Goal: Task Accomplishment & Management: Manage account settings

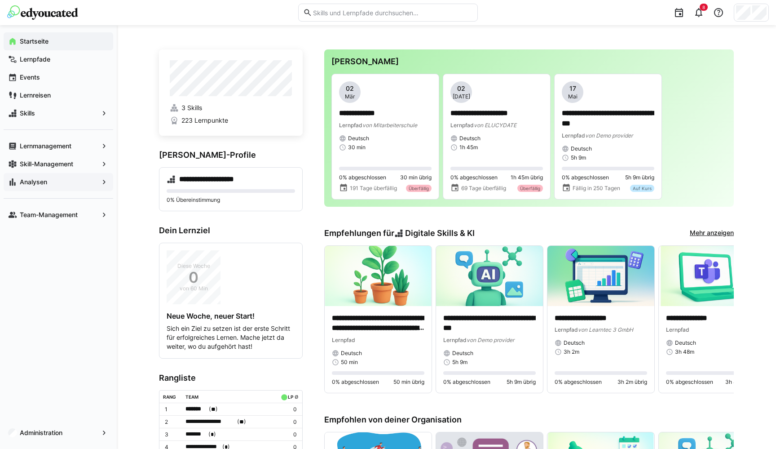
click at [82, 182] on span "Analysen" at bounding box center [58, 181] width 80 height 9
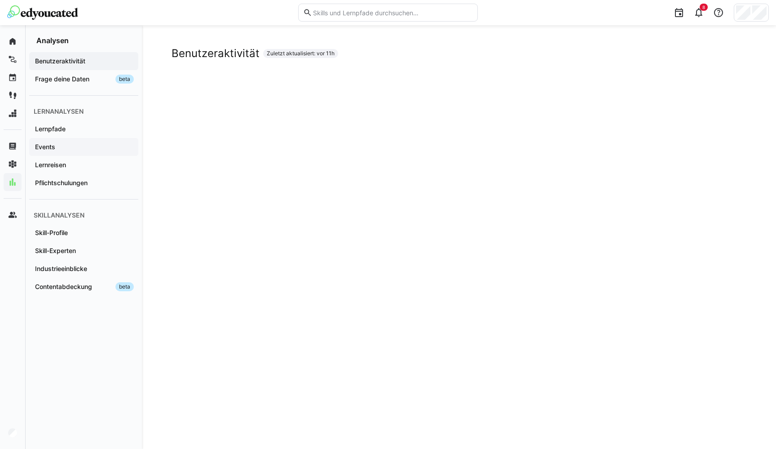
click at [0, 0] on app-navigation-label "Events" at bounding box center [0, 0] width 0 height 0
click at [518, 50] on div "Events Zuletzt aktualisiert: vor 11h" at bounding box center [459, 53] width 575 height 13
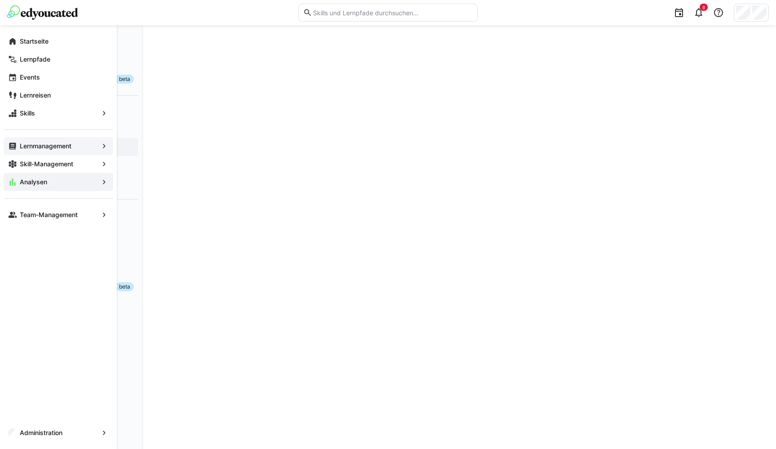
click at [30, 139] on div "Lernmanagement" at bounding box center [59, 146] width 110 height 18
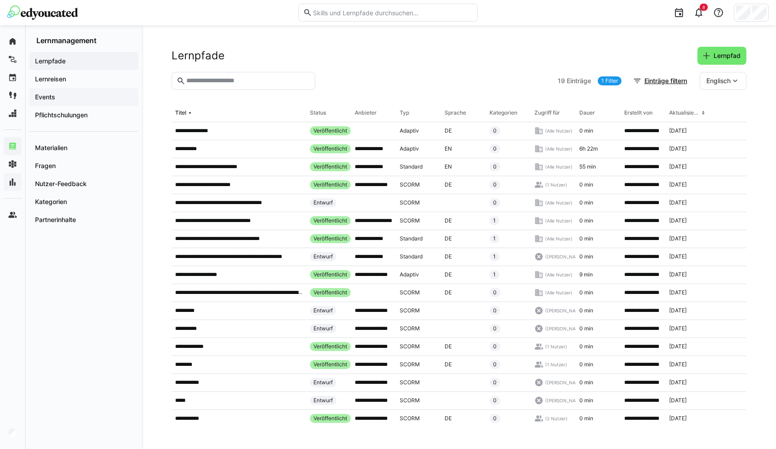
click at [58, 102] on div "Events" at bounding box center [83, 97] width 109 height 18
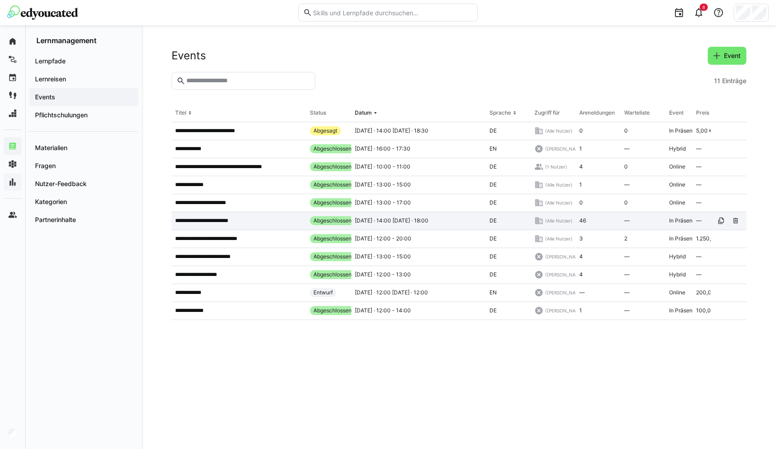
click at [244, 225] on div "**********" at bounding box center [239, 221] width 135 height 18
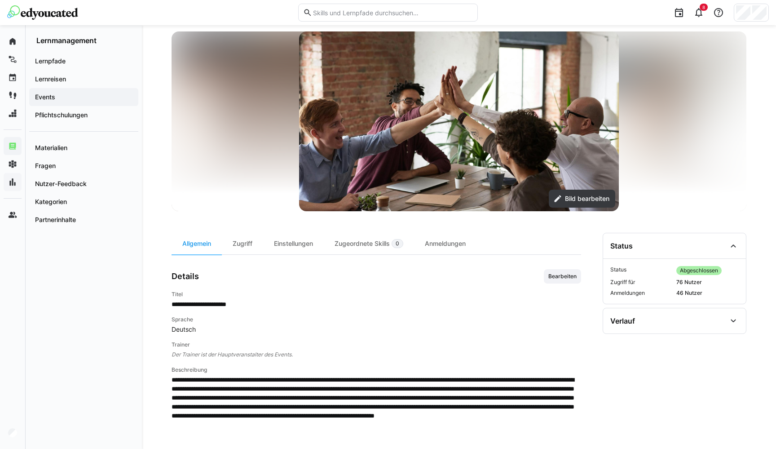
scroll to position [60, 0]
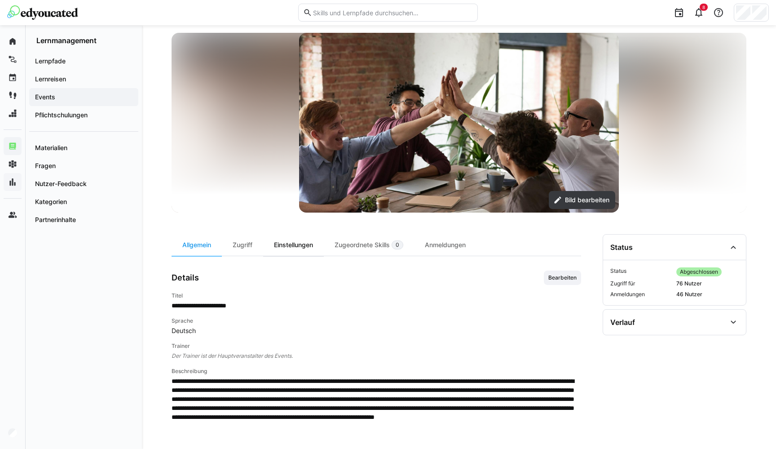
click at [300, 242] on div "Einstellungen" at bounding box center [293, 245] width 61 height 22
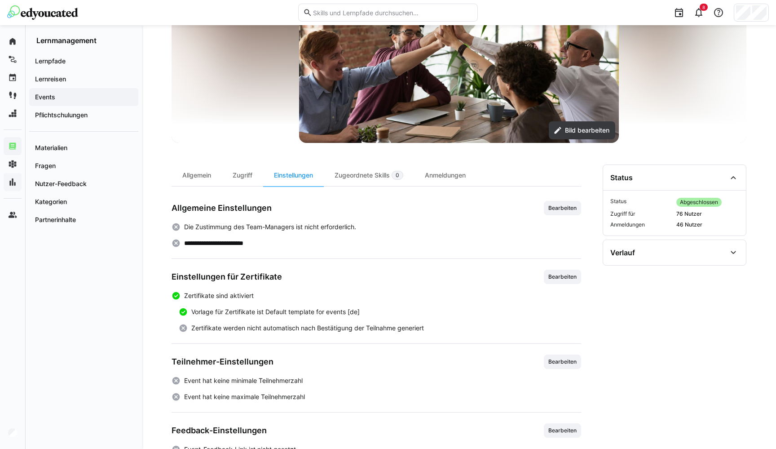
scroll to position [127, 0]
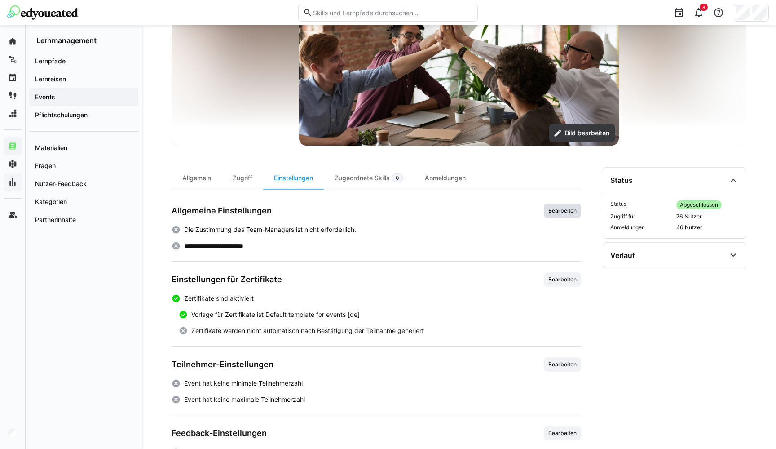
click at [567, 206] on span "Bearbeiten" at bounding box center [562, 211] width 37 height 14
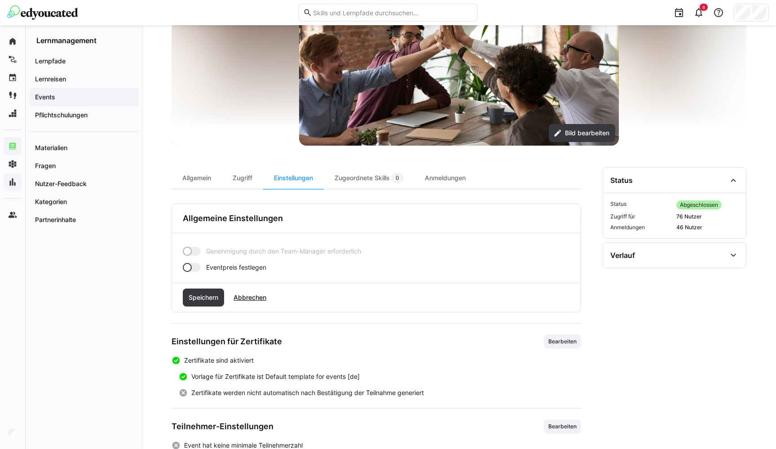
click at [192, 265] on div at bounding box center [192, 267] width 18 height 9
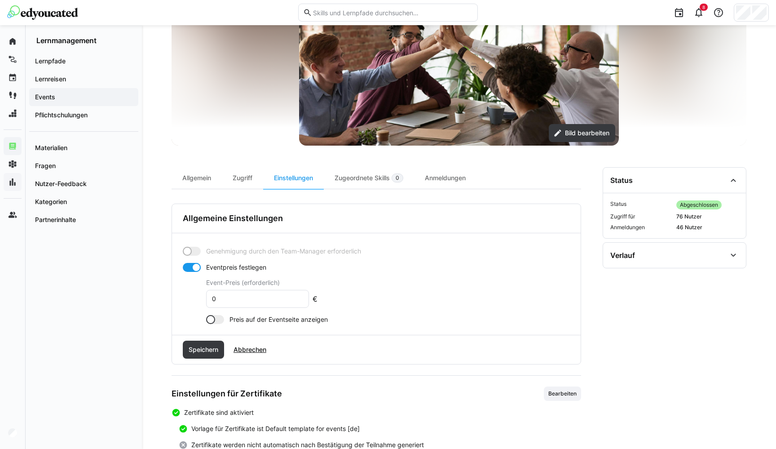
click at [231, 301] on input "0" at bounding box center [257, 299] width 93 height 8
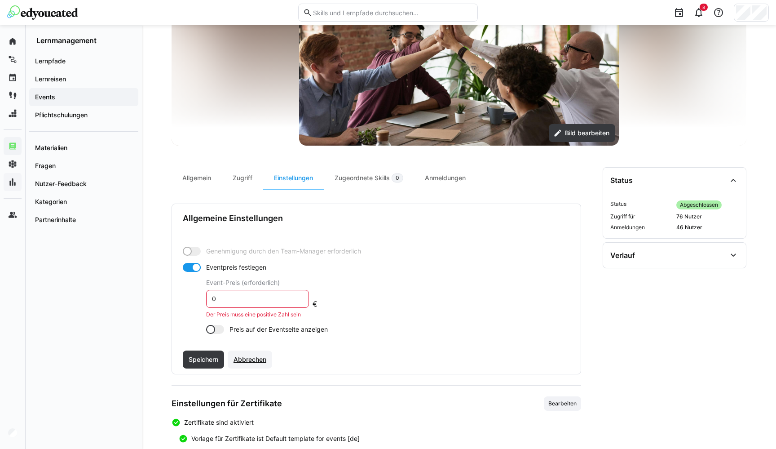
click at [250, 358] on span "Abbrechen" at bounding box center [249, 359] width 35 height 9
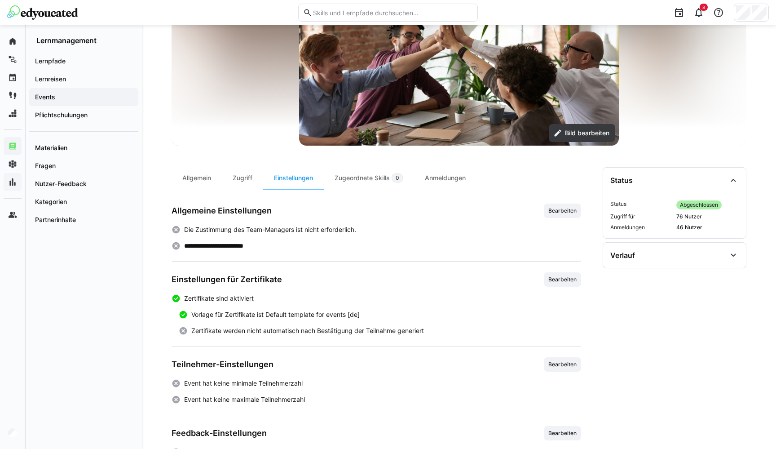
scroll to position [156, 0]
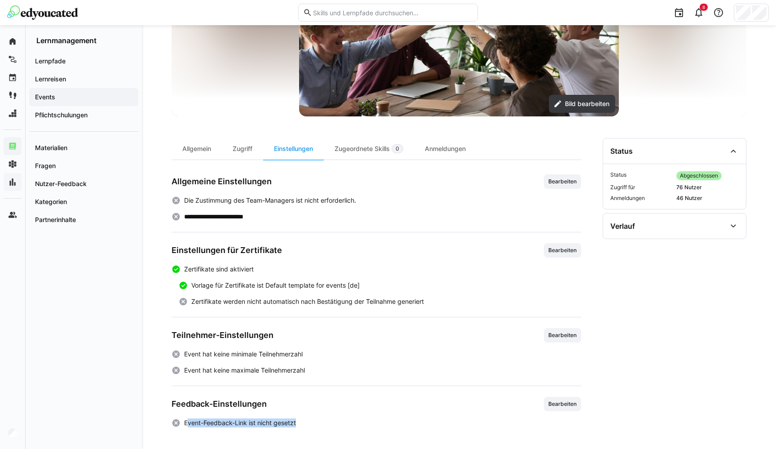
drag, startPoint x: 189, startPoint y: 421, endPoint x: 318, endPoint y: 421, distance: 129.4
click at [318, 421] on div "Event-Feedback-Link ist nicht gesetzt" at bounding box center [377, 422] width 410 height 9
click at [549, 400] on span "Bearbeiten" at bounding box center [562, 404] width 37 height 14
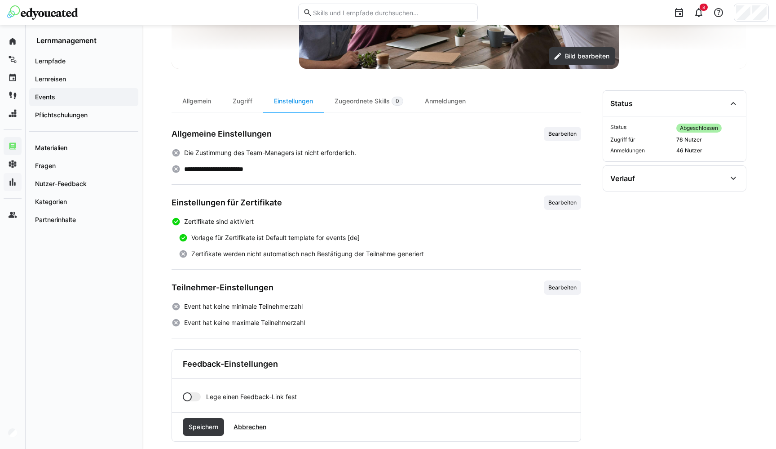
scroll to position [218, 0]
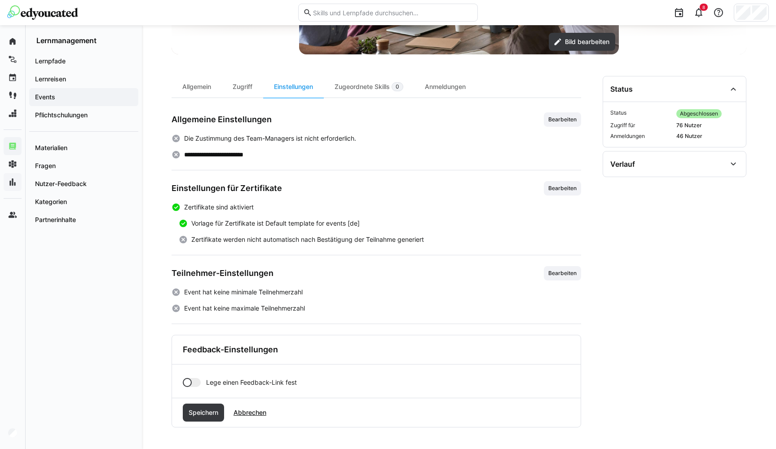
click at [197, 382] on div at bounding box center [192, 382] width 18 height 9
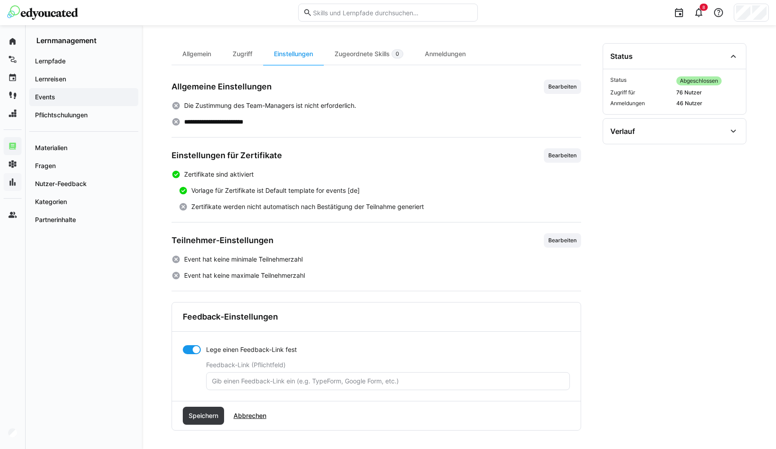
scroll to position [254, 0]
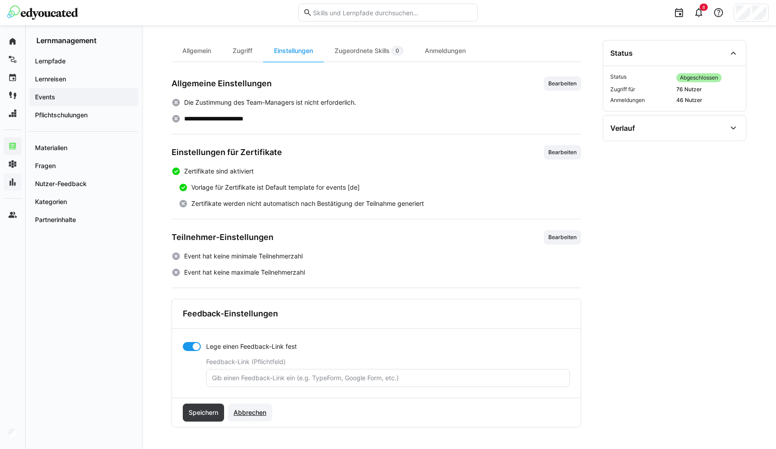
click at [253, 413] on span "Abbrechen" at bounding box center [249, 412] width 35 height 9
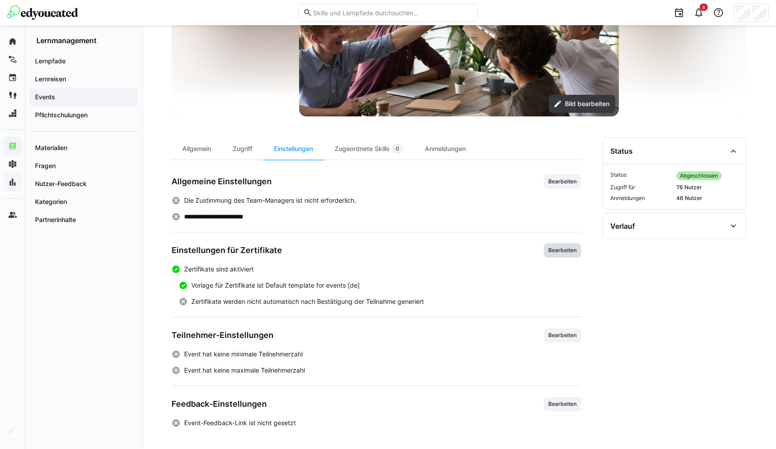
click at [572, 248] on span "Bearbeiten" at bounding box center [563, 250] width 30 height 7
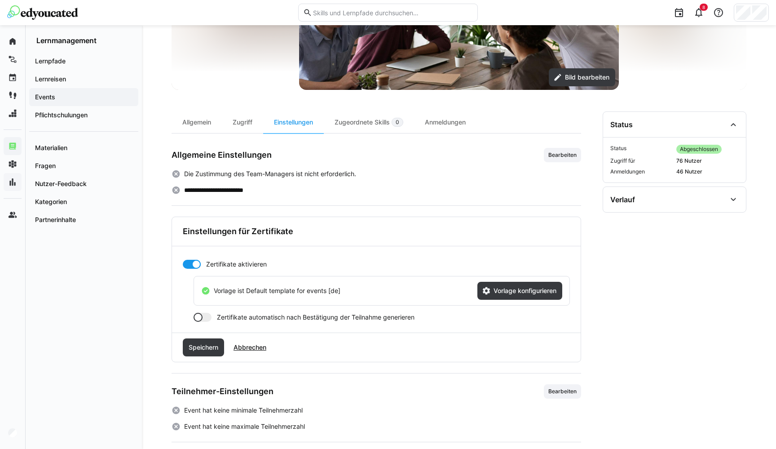
scroll to position [185, 0]
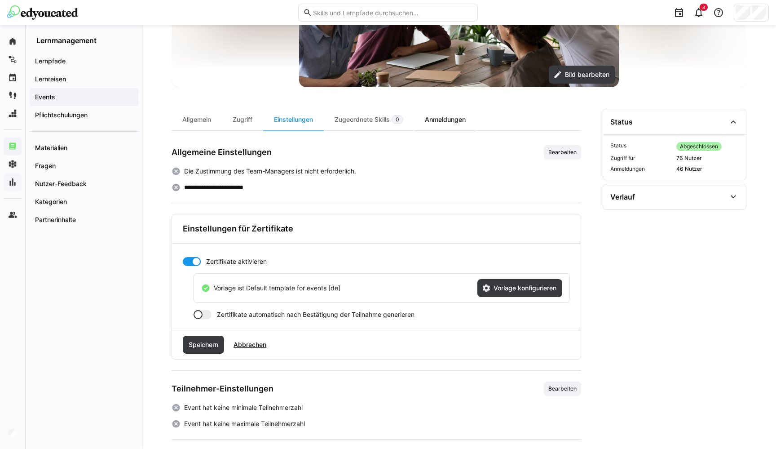
click at [429, 121] on div "Anmeldungen" at bounding box center [445, 120] width 62 height 22
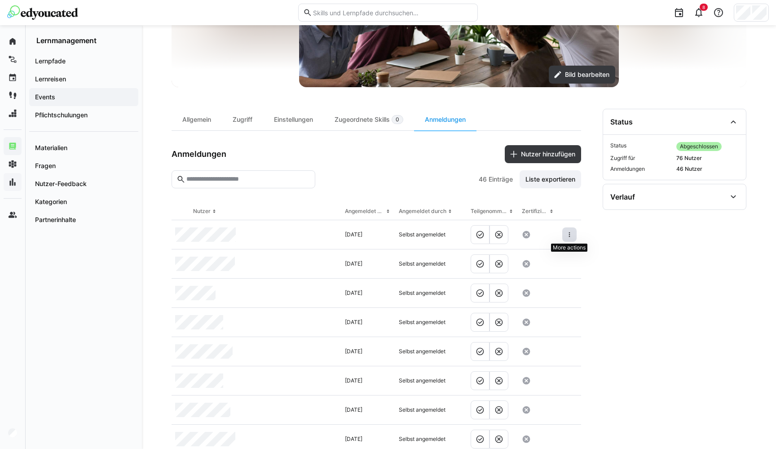
click at [570, 235] on eds-icon at bounding box center [569, 234] width 7 height 7
click at [579, 204] on th at bounding box center [570, 212] width 22 height 18
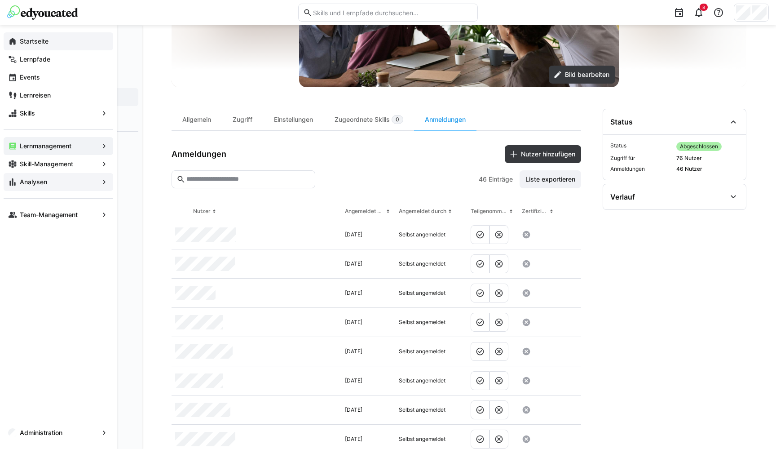
click at [13, 35] on div "Startseite" at bounding box center [59, 41] width 110 height 18
